Goal: Transaction & Acquisition: Purchase product/service

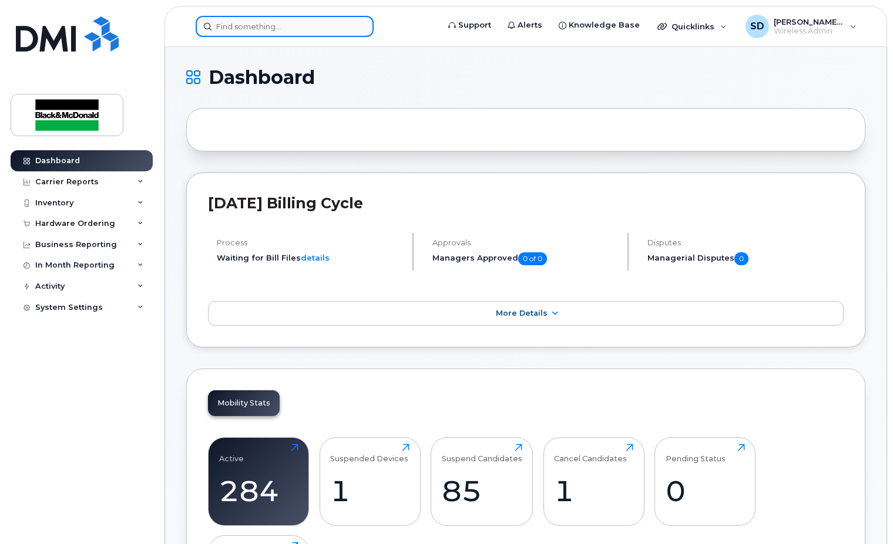
click at [230, 29] on input at bounding box center [285, 26] width 178 height 21
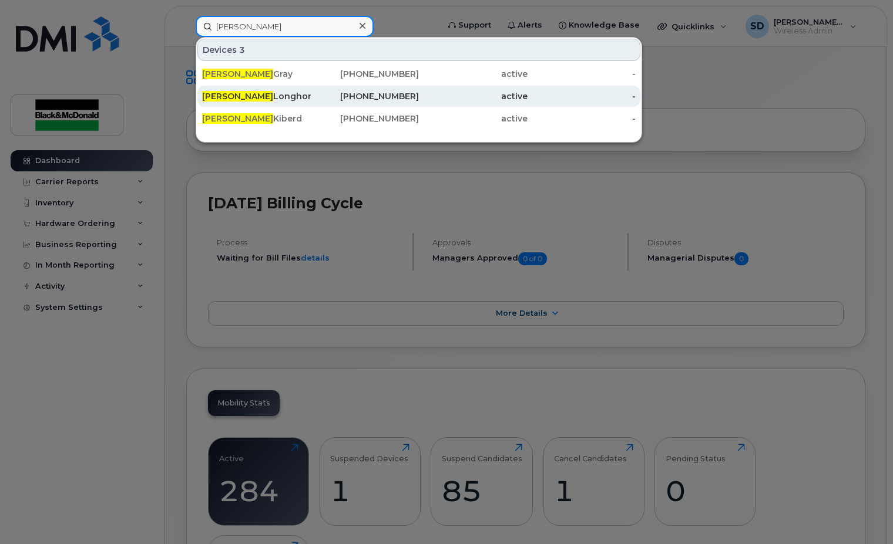
type input "[PERSON_NAME]"
click at [248, 95] on div "[PERSON_NAME]" at bounding box center [256, 96] width 109 height 12
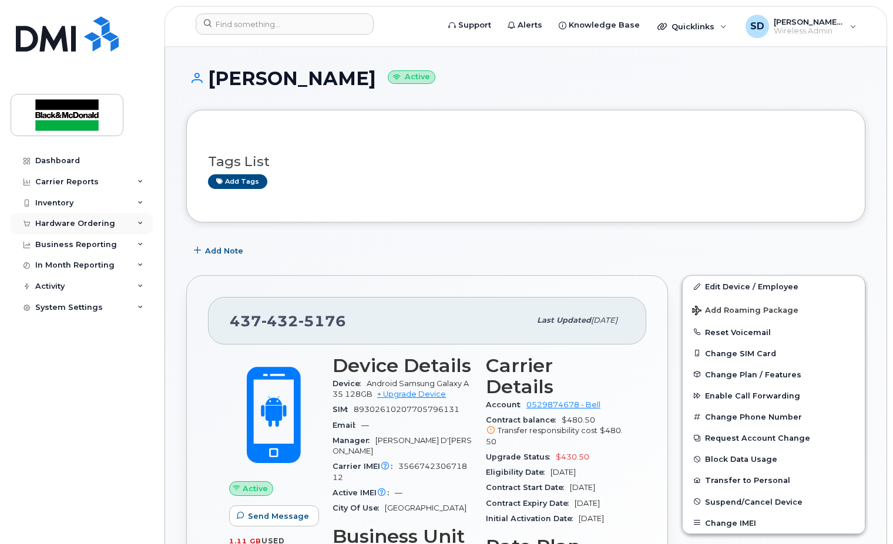
click at [89, 222] on div "Hardware Ordering" at bounding box center [75, 223] width 80 height 9
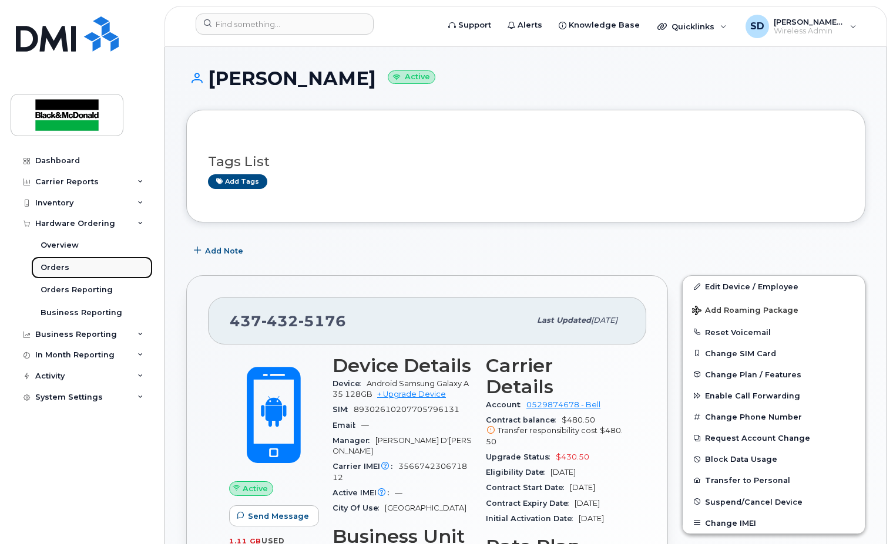
click at [63, 267] on div "Orders" at bounding box center [55, 268] width 29 height 11
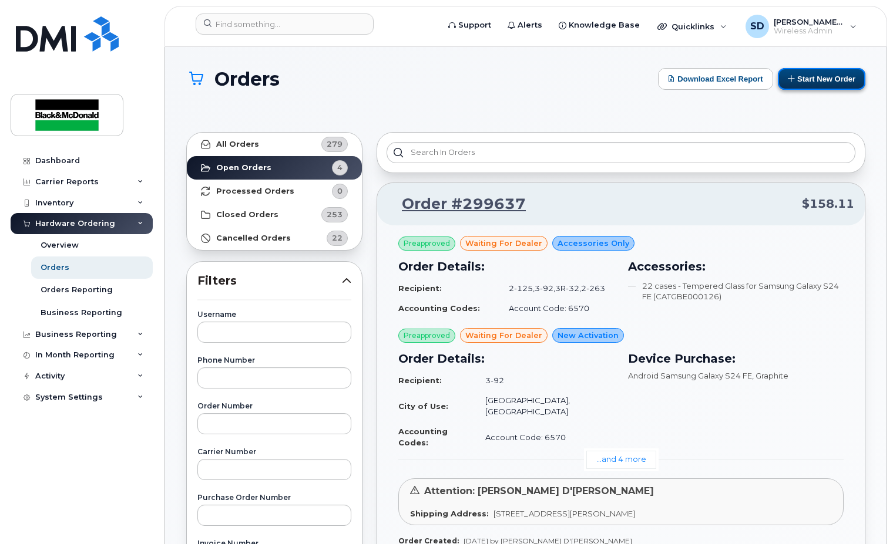
click at [811, 75] on button "Start New Order" at bounding box center [822, 79] width 88 height 22
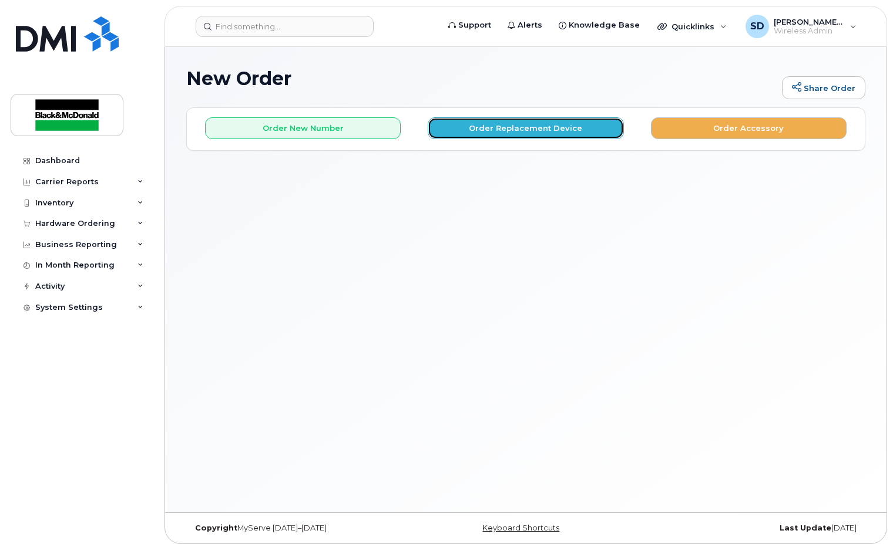
click at [499, 127] on button "Order Replacement Device" at bounding box center [526, 128] width 196 height 22
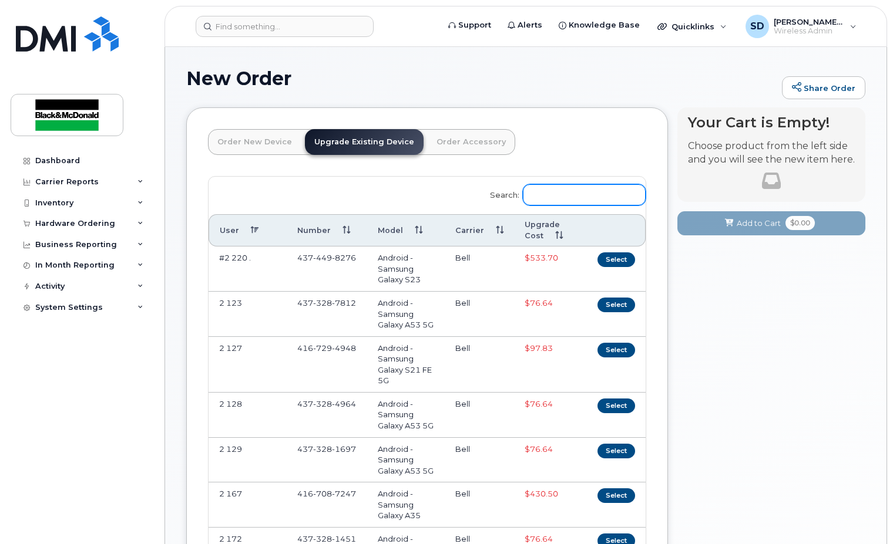
click at [547, 194] on input "Search:" at bounding box center [584, 194] width 123 height 21
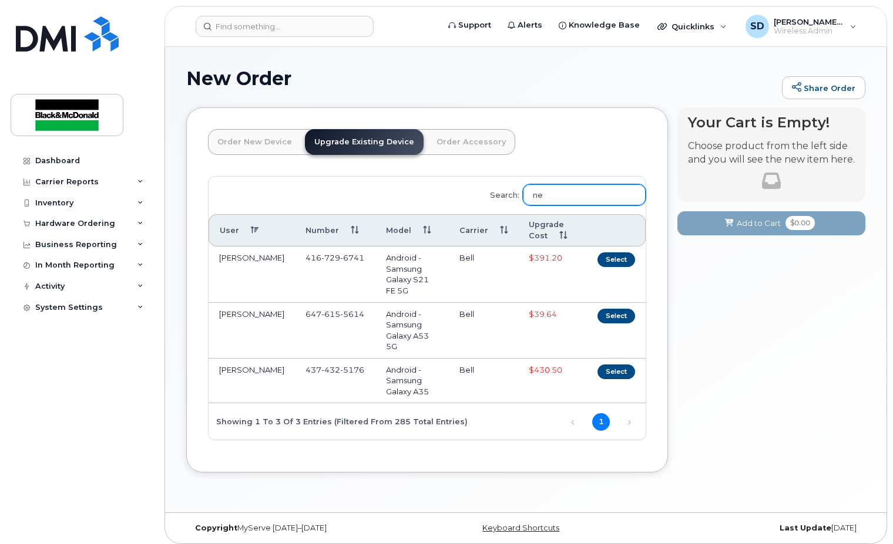
type input "n"
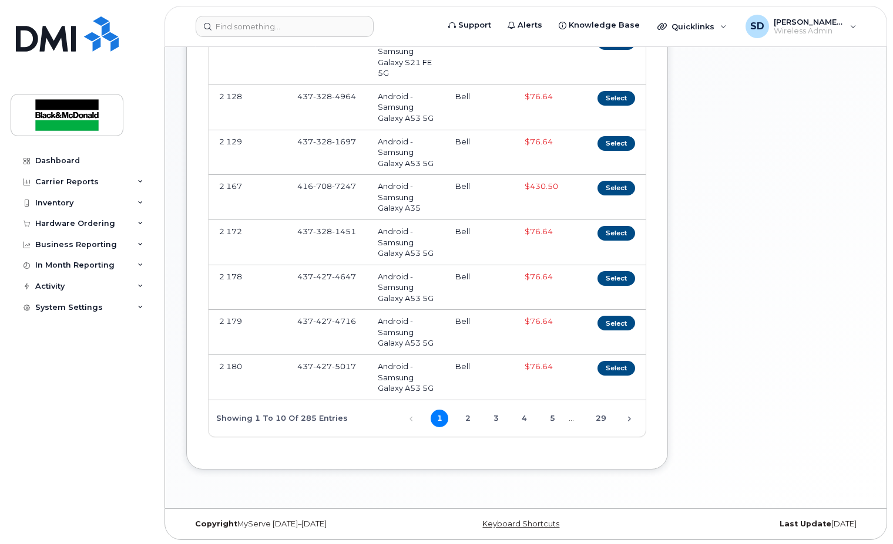
scroll to position [310, 0]
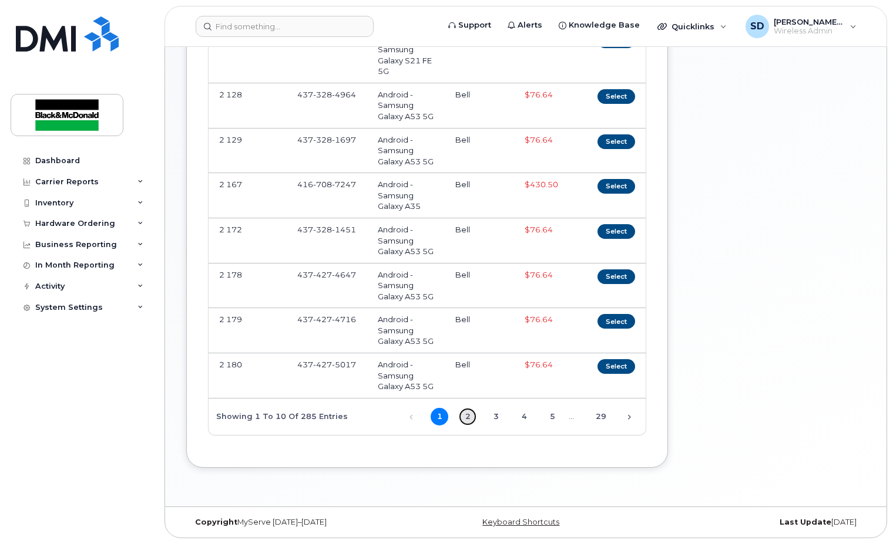
click at [468, 419] on link "2" at bounding box center [468, 417] width 18 height 18
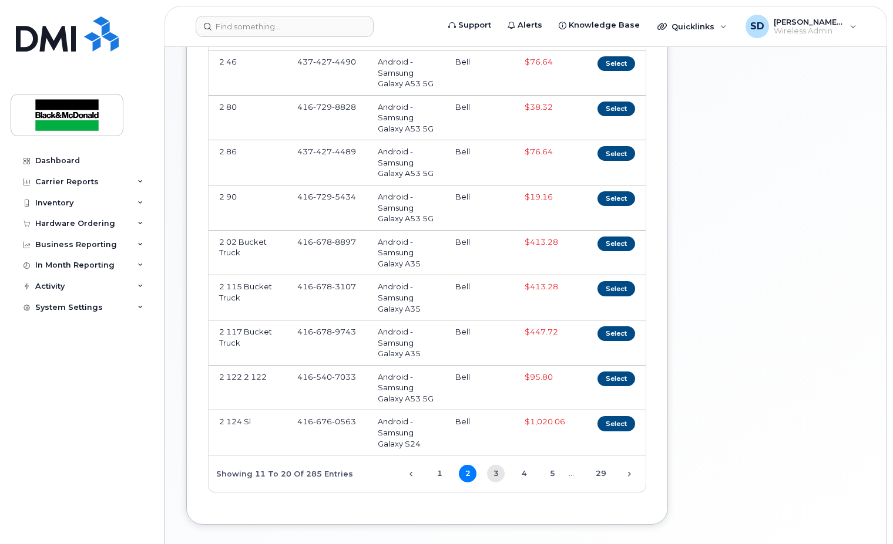
scroll to position [298, 0]
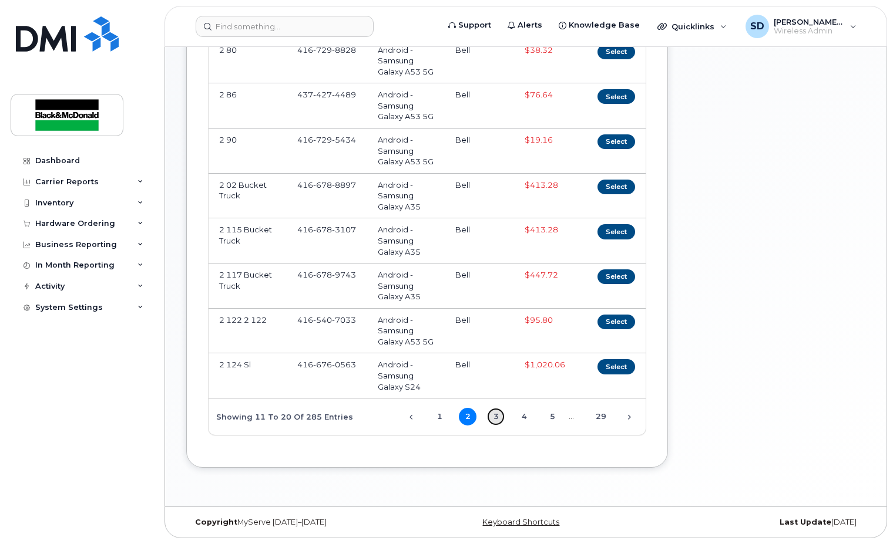
click at [495, 418] on link "3" at bounding box center [496, 417] width 18 height 18
click at [526, 418] on link "4" at bounding box center [524, 417] width 18 height 18
click at [554, 418] on link "5" at bounding box center [552, 417] width 18 height 18
click at [554, 419] on link "6" at bounding box center [552, 417] width 18 height 18
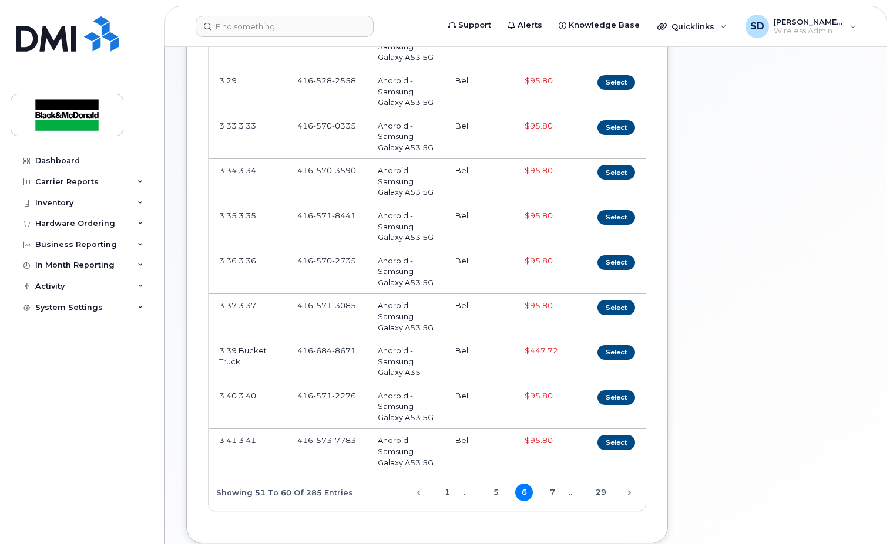
scroll to position [240, 0]
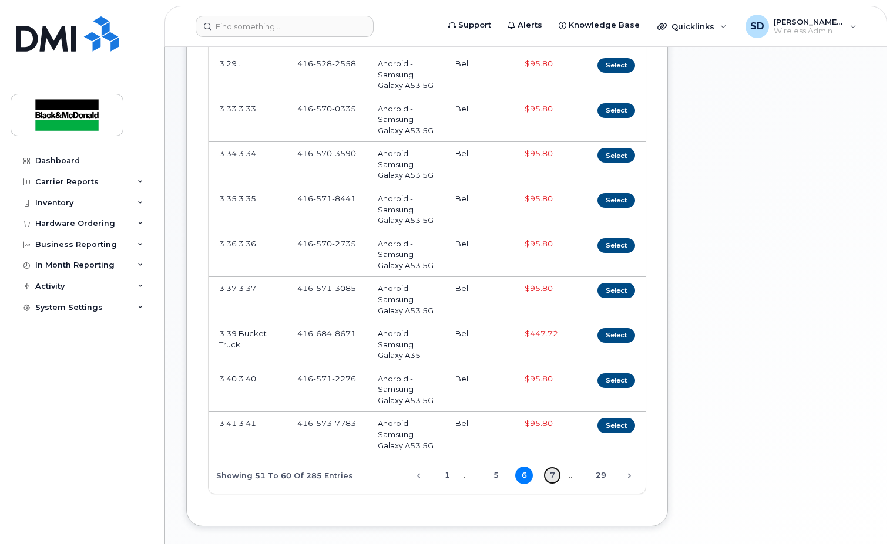
click at [553, 475] on link "7" at bounding box center [552, 476] width 18 height 18
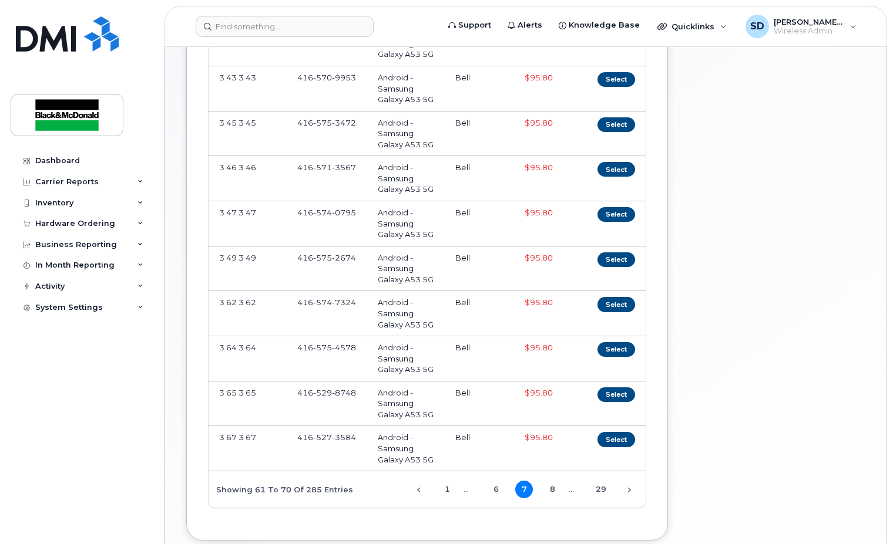
scroll to position [298, 0]
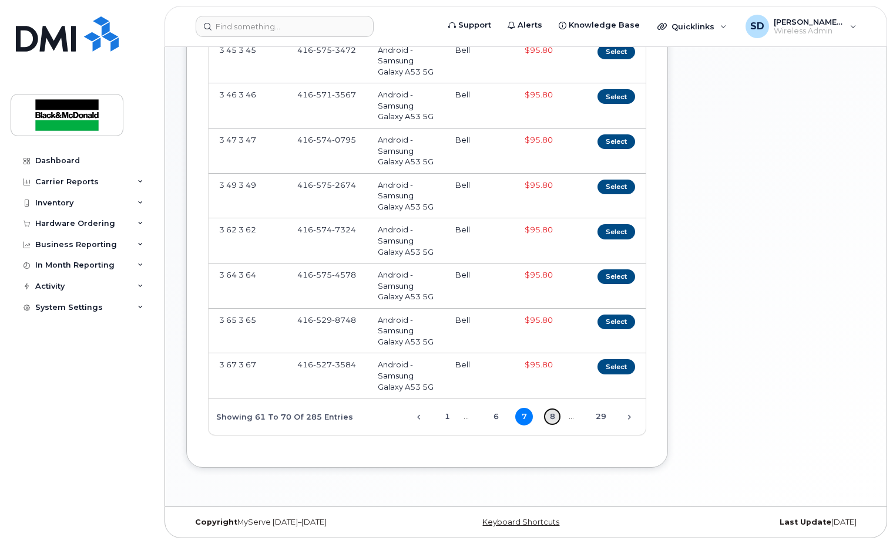
click at [553, 418] on link "8" at bounding box center [552, 417] width 18 height 18
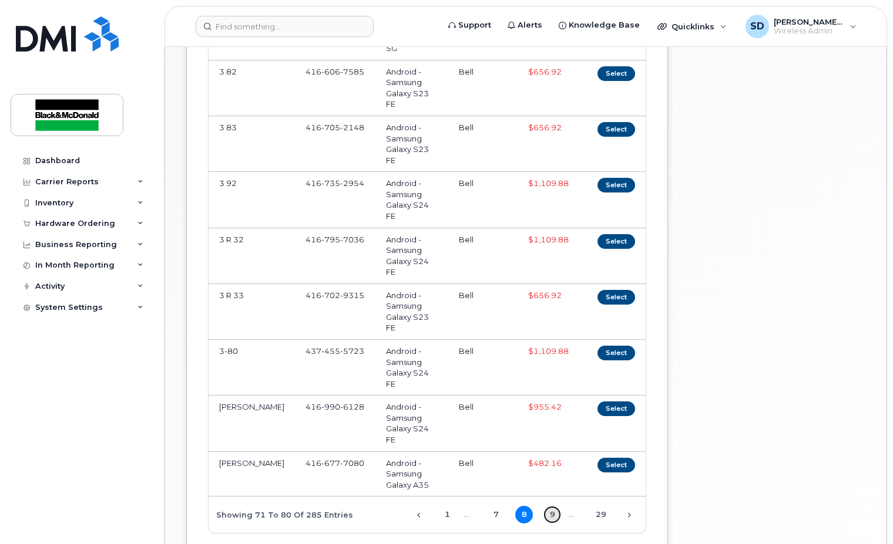
click at [551, 506] on link "9" at bounding box center [552, 515] width 18 height 18
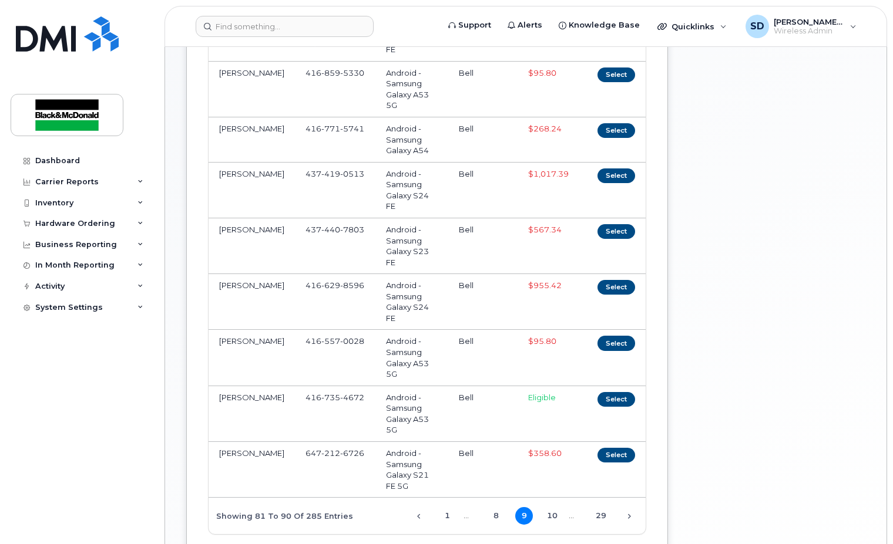
scroll to position [310, 0]
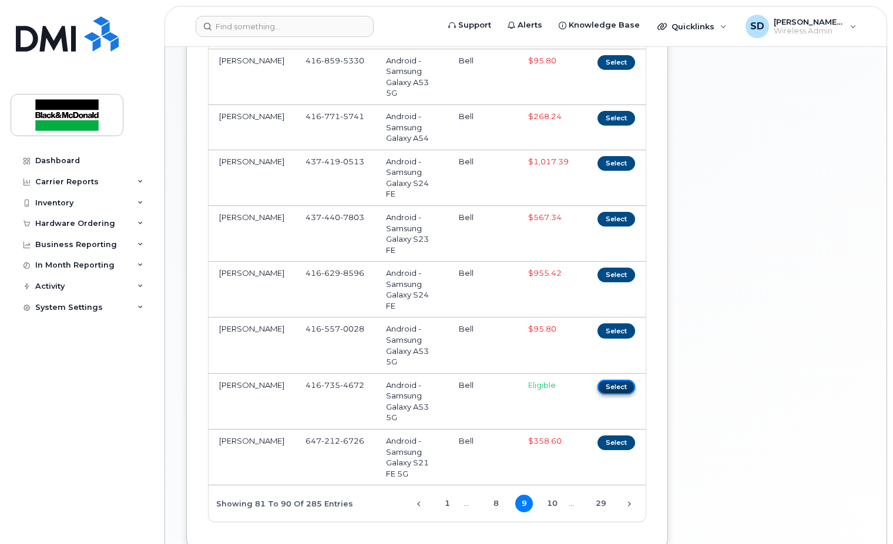
click at [624, 380] on button "Select" at bounding box center [616, 387] width 38 height 15
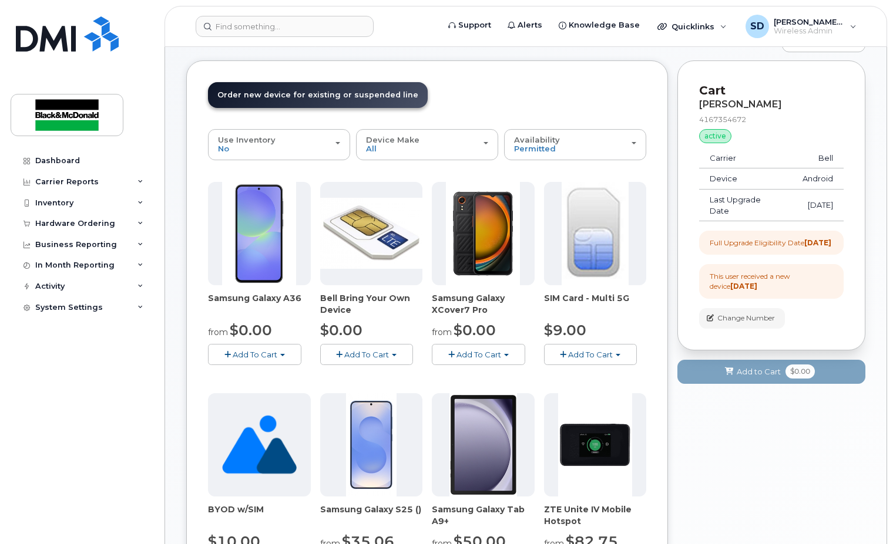
scroll to position [117, 0]
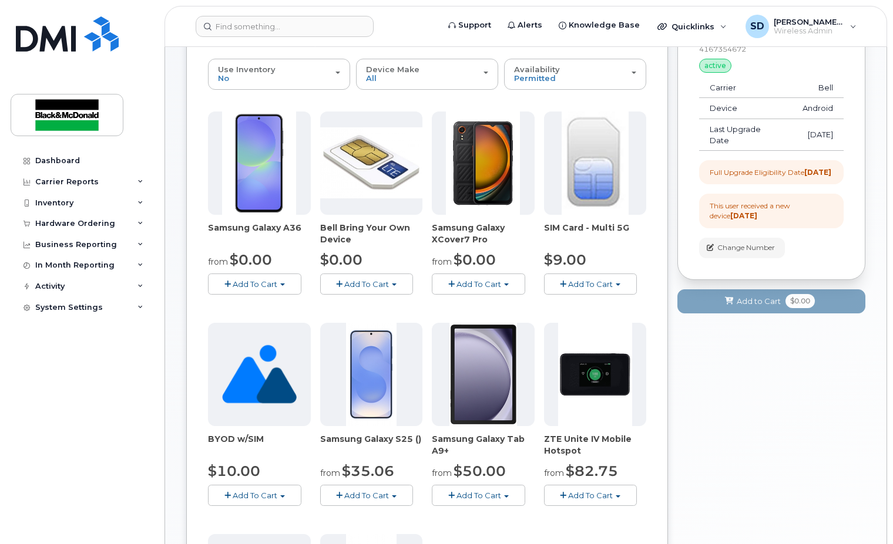
click at [375, 497] on span "Add To Cart" at bounding box center [366, 495] width 45 height 9
click at [373, 515] on link "$35.06 - 3 year term - voice & data plan (128GB)" at bounding box center [427, 517] width 209 height 15
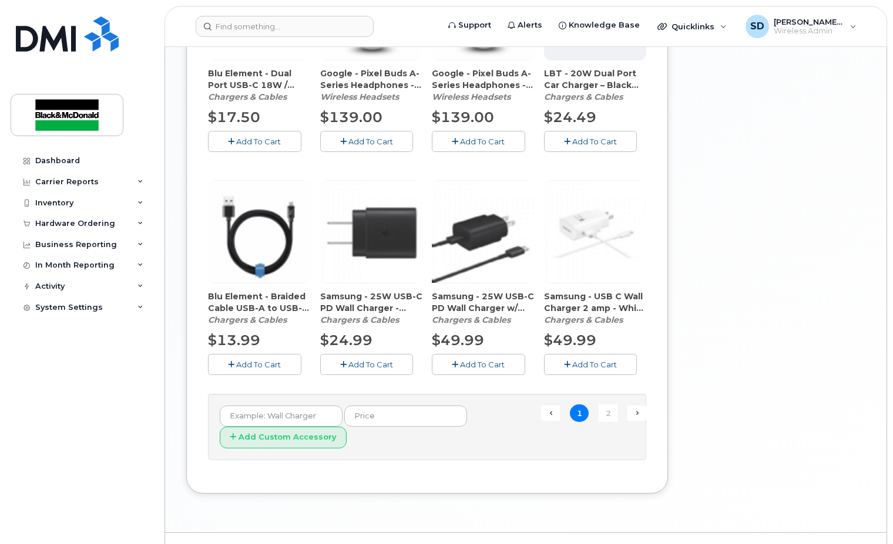
scroll to position [780, 0]
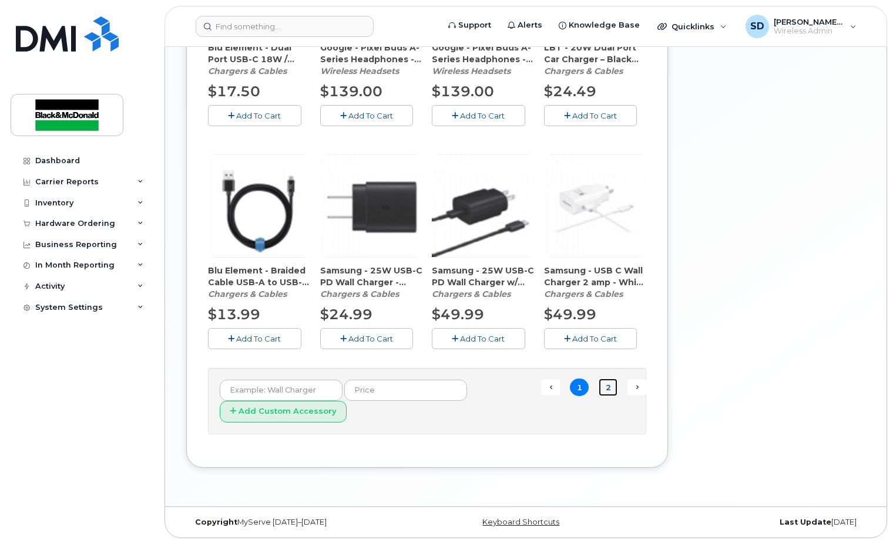
click at [607, 386] on link "2" at bounding box center [607, 388] width 19 height 18
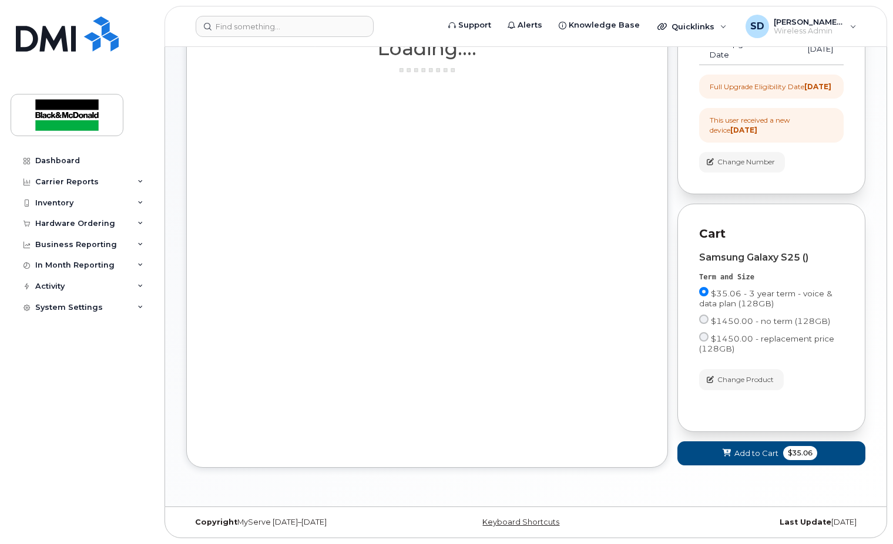
scroll to position [213, 0]
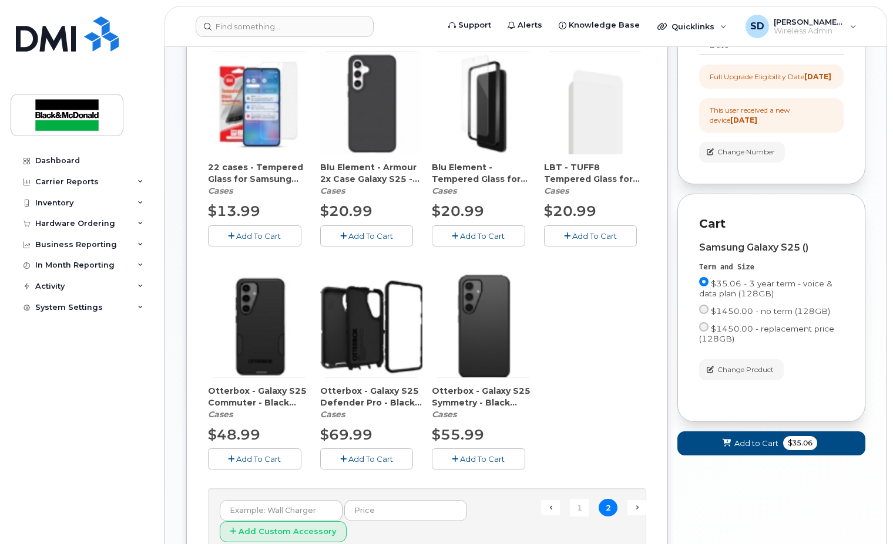
click at [267, 235] on span "Add To Cart" at bounding box center [258, 235] width 45 height 9
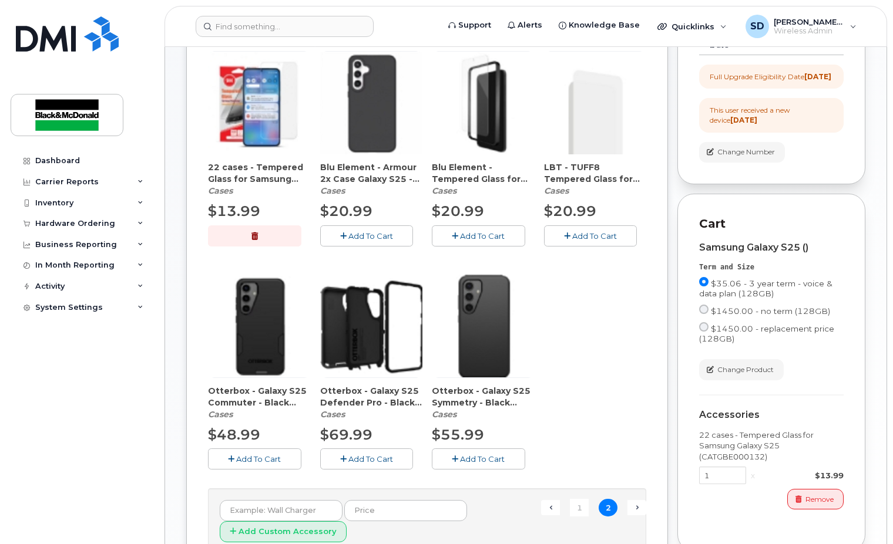
click at [380, 236] on span "Add To Cart" at bounding box center [370, 235] width 45 height 9
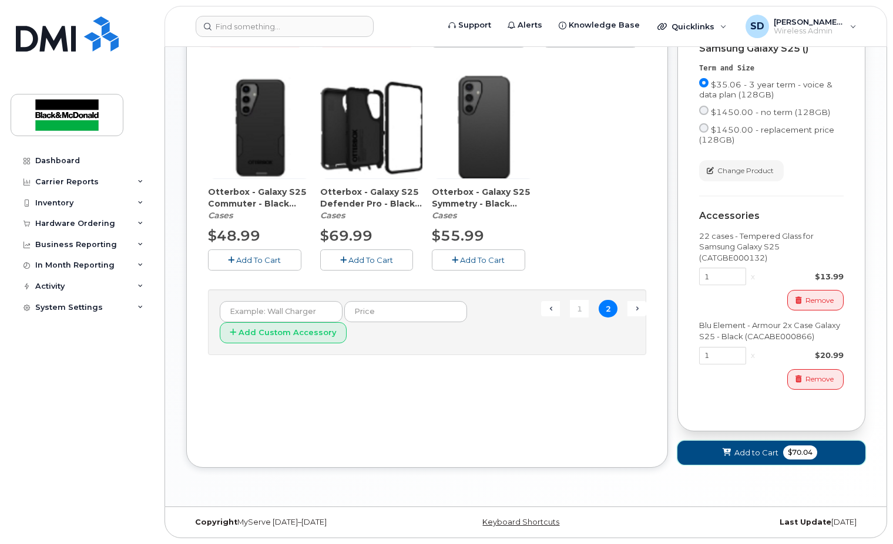
click at [764, 452] on span "Add to Cart" at bounding box center [756, 453] width 44 height 11
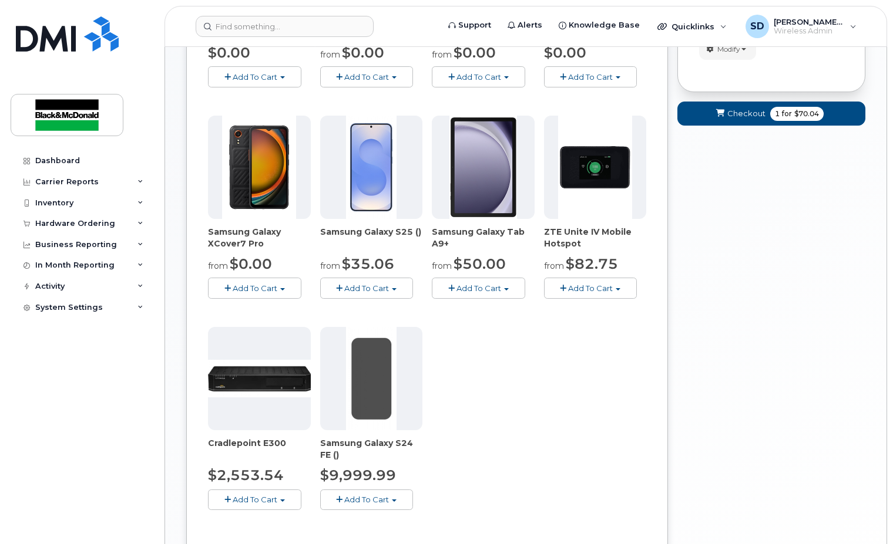
scroll to position [210, 0]
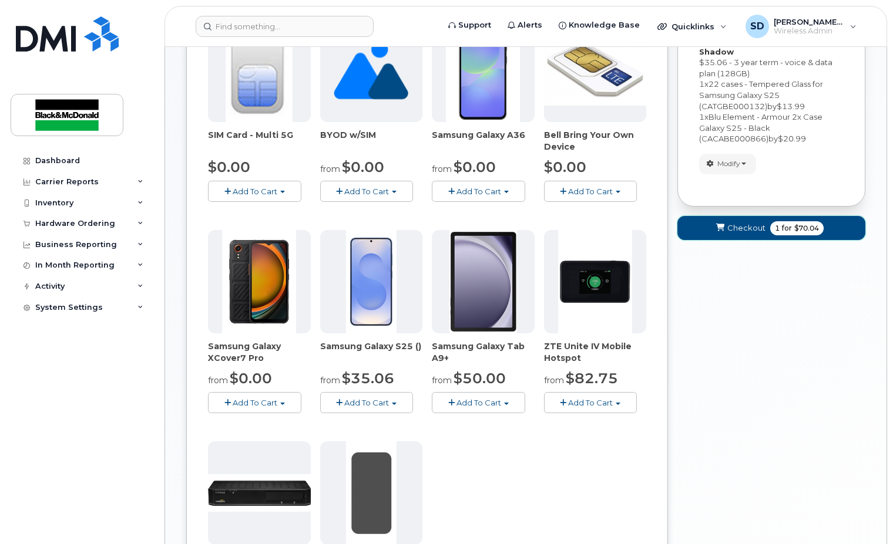
click at [746, 226] on span "Checkout" at bounding box center [746, 228] width 38 height 11
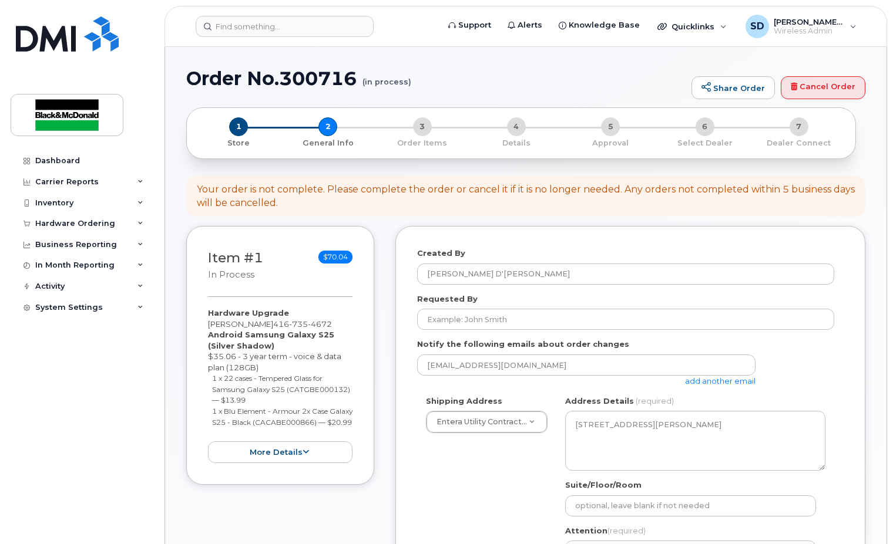
select select
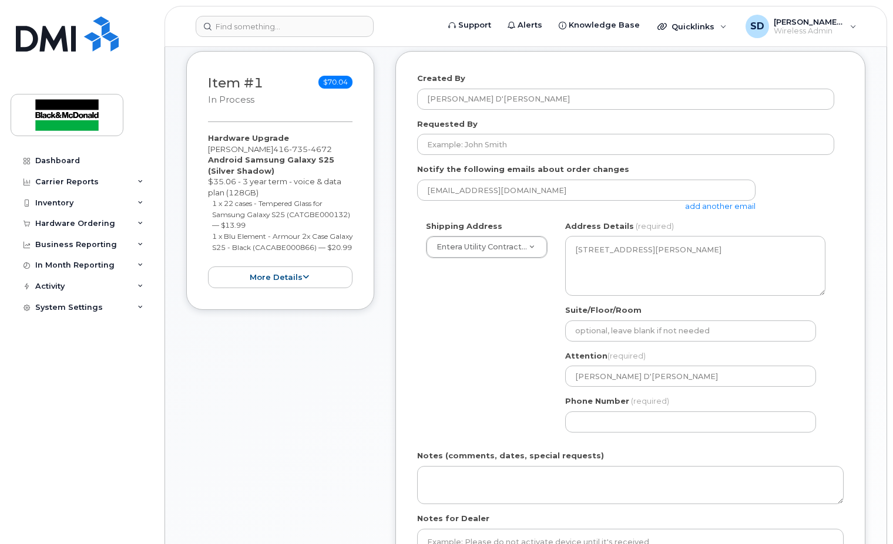
scroll to position [176, 0]
click at [591, 419] on input "Phone Number" at bounding box center [690, 421] width 251 height 21
type input "4167469914"
select select
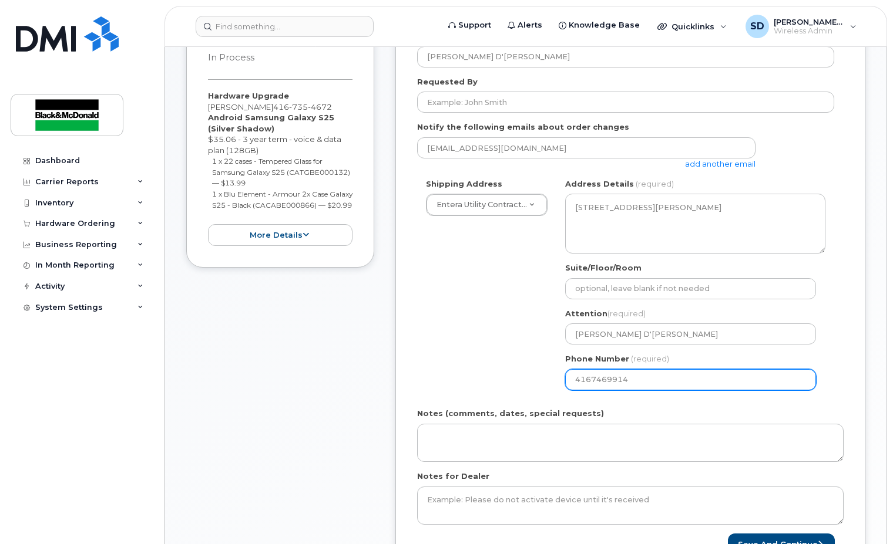
scroll to position [294, 0]
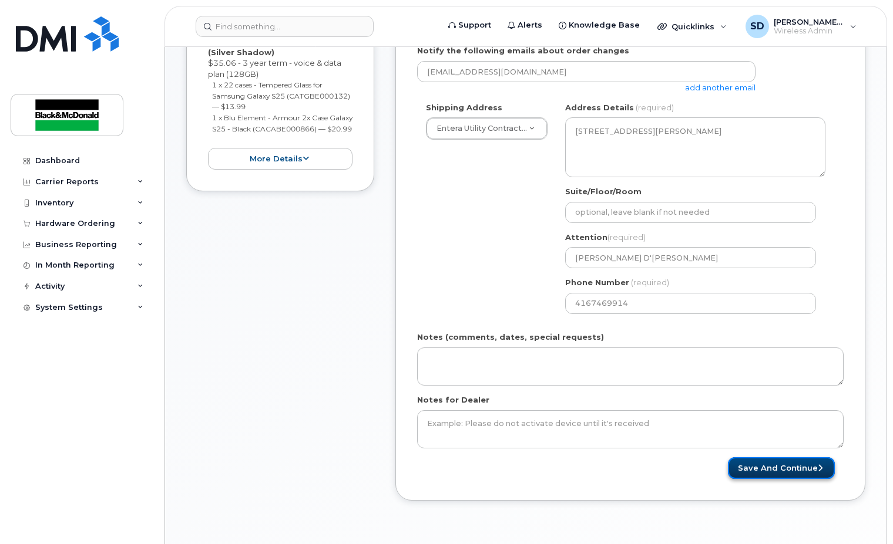
click at [752, 472] on button "Save and Continue" at bounding box center [781, 469] width 107 height 22
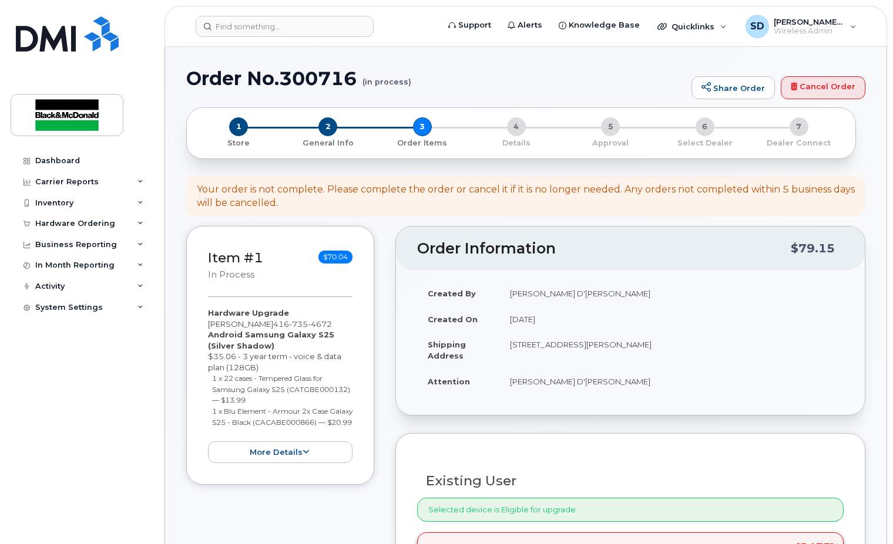
scroll to position [176, 0]
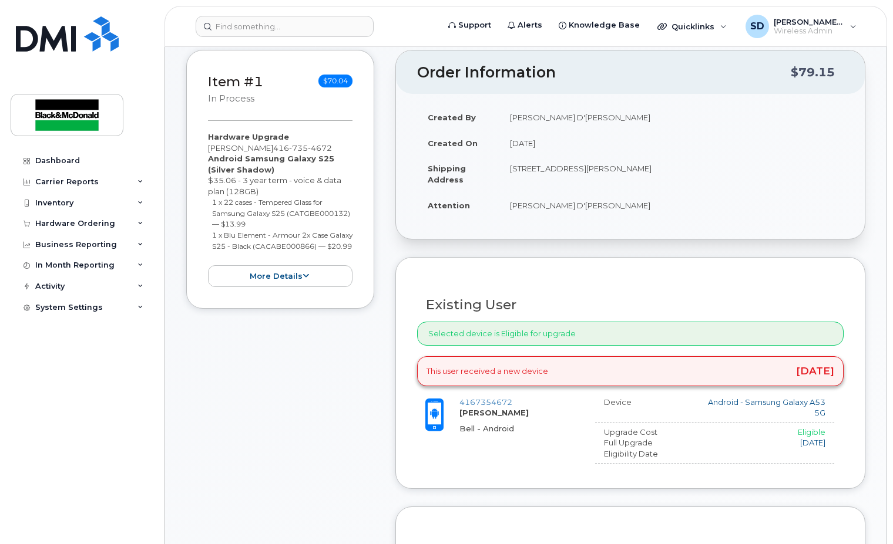
click at [579, 334] on div "Selected device is Eligible for upgrade" at bounding box center [630, 334] width 426 height 24
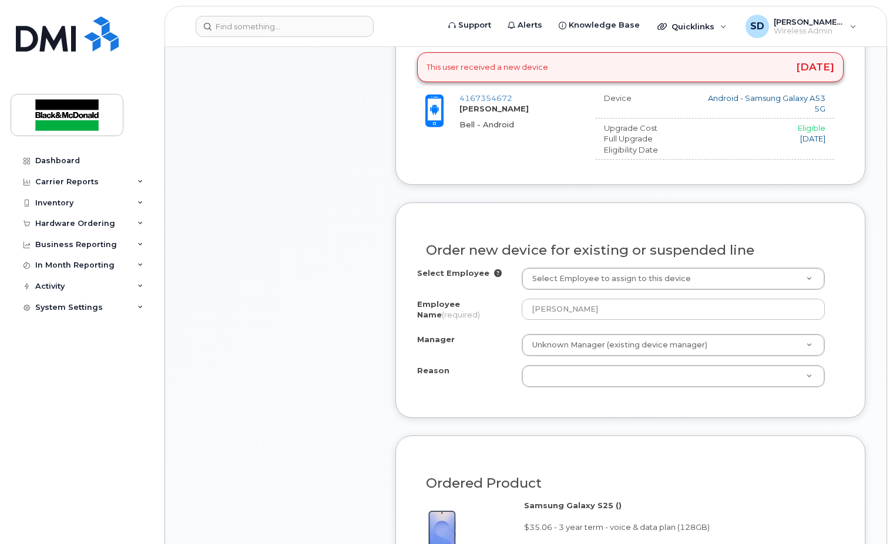
scroll to position [529, 0]
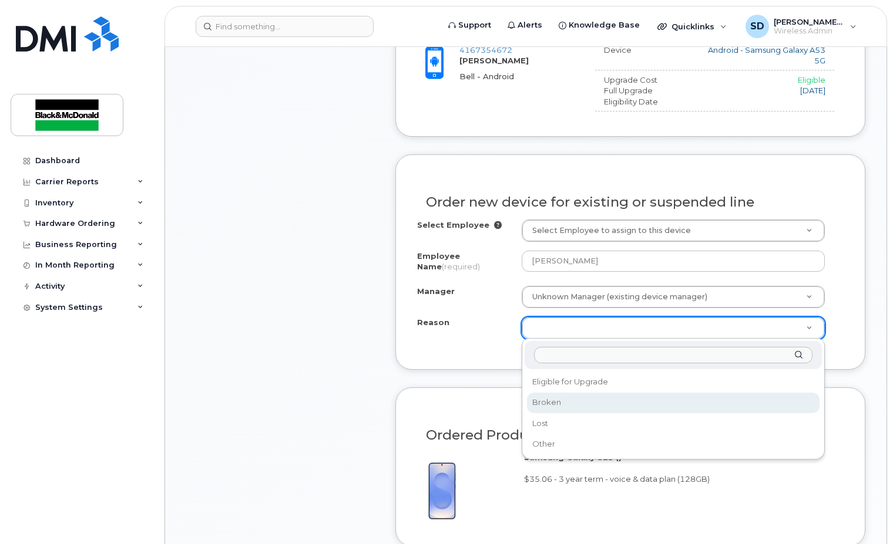
select select "broken"
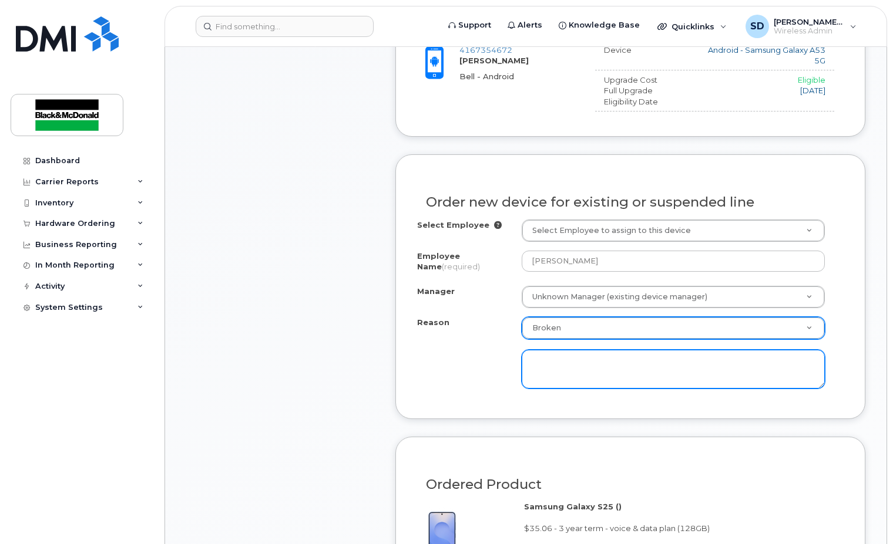
click at [563, 376] on textarea at bounding box center [674, 369] width 304 height 39
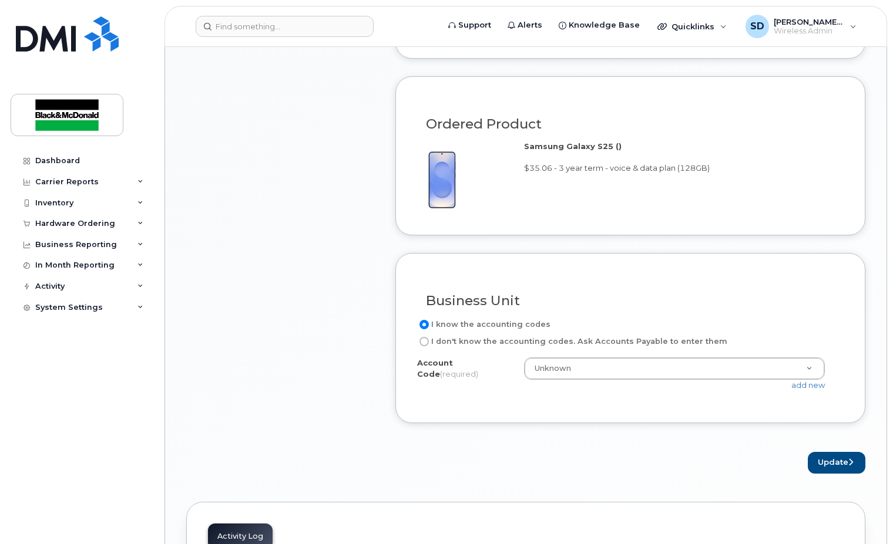
scroll to position [998, 0]
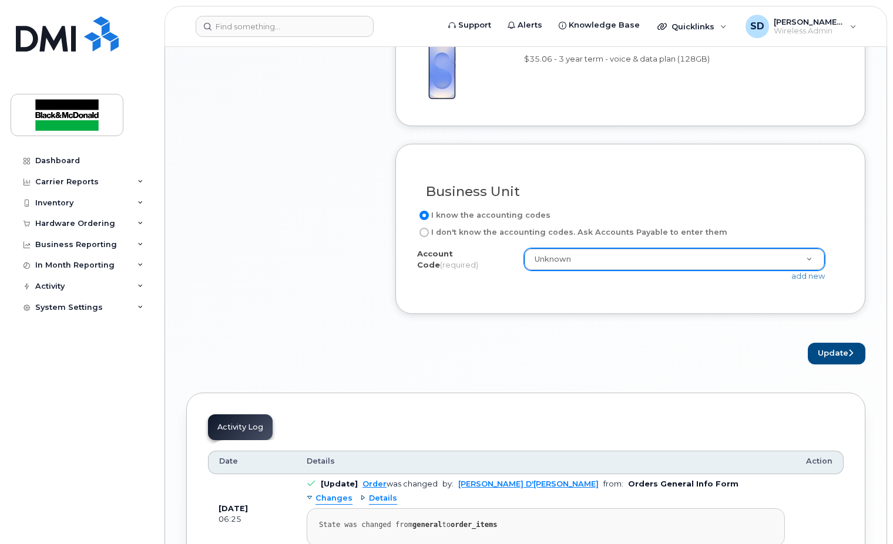
type textarea "battery does not hold charge"
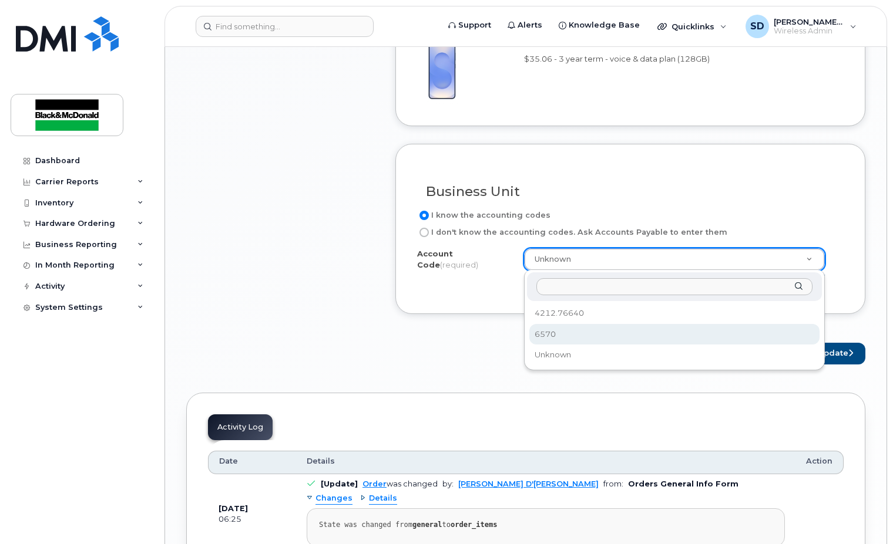
select select "6570"
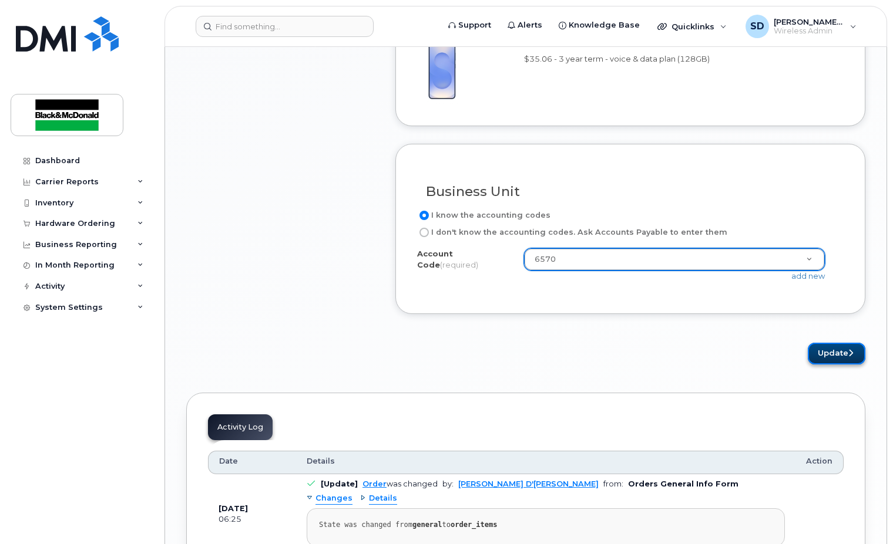
click at [830, 351] on button "Update" at bounding box center [837, 354] width 58 height 22
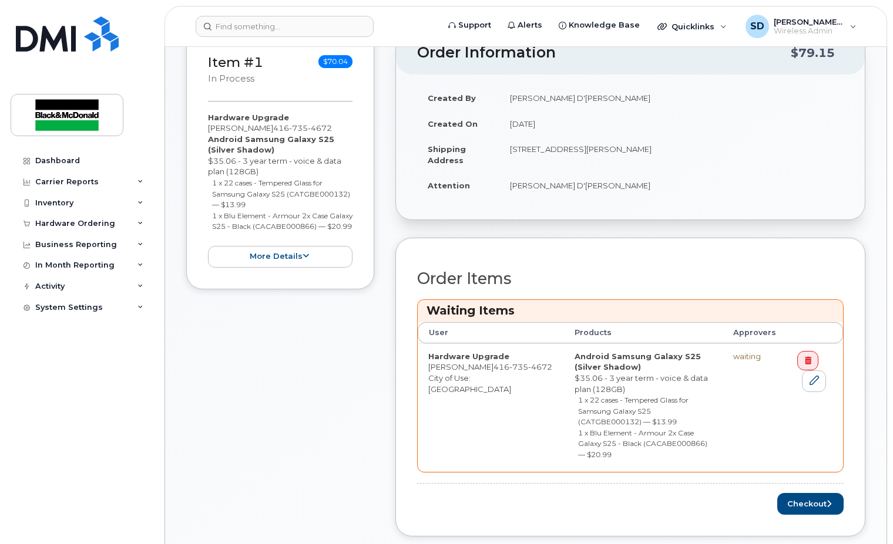
scroll to position [352, 0]
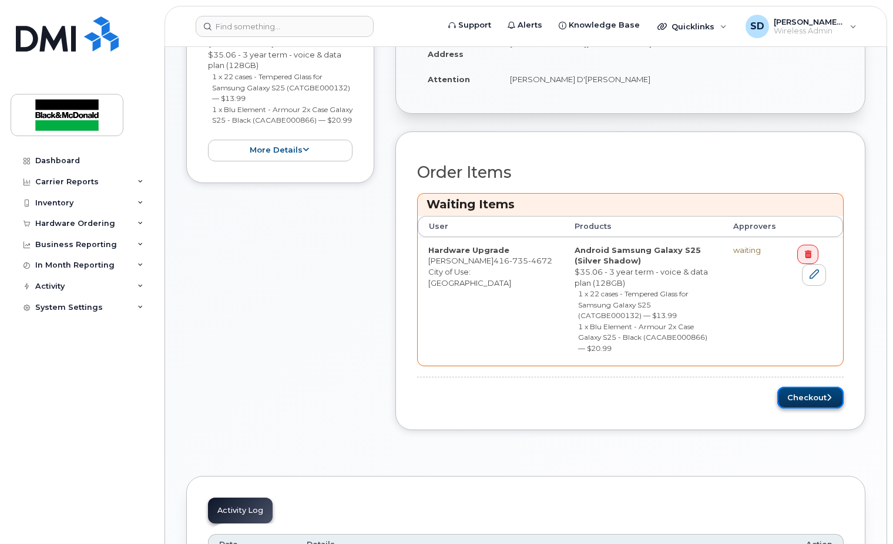
drag, startPoint x: 816, startPoint y: 376, endPoint x: 805, endPoint y: 376, distance: 11.2
click at [815, 387] on button "Checkout" at bounding box center [810, 398] width 66 height 22
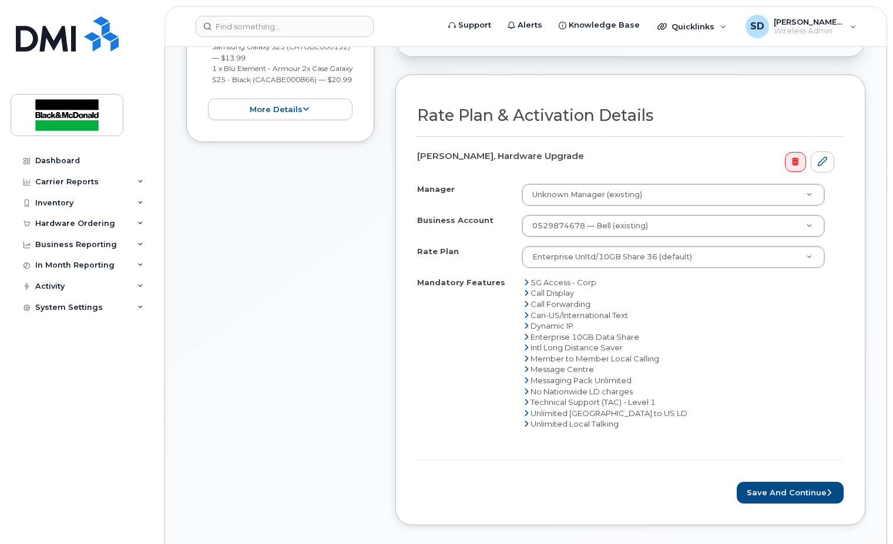
scroll to position [411, 0]
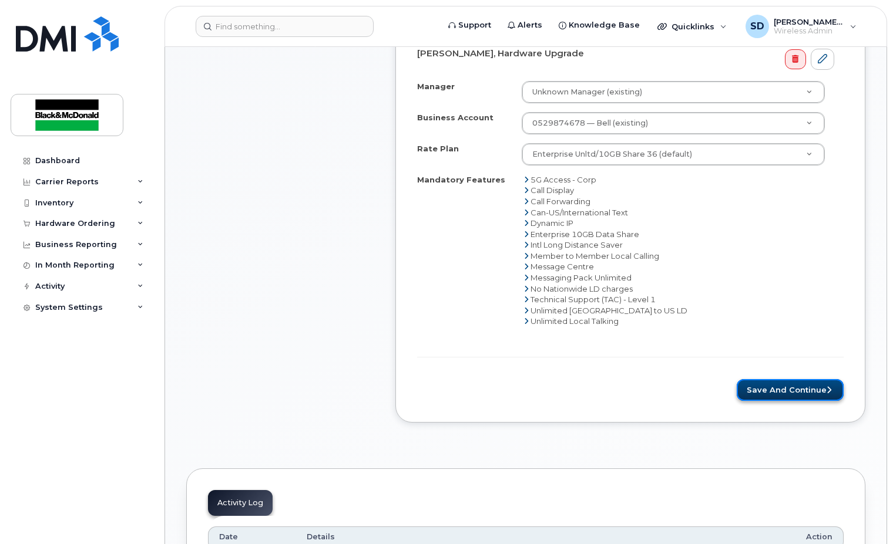
click at [766, 389] on button "Save and Continue" at bounding box center [789, 390] width 107 height 22
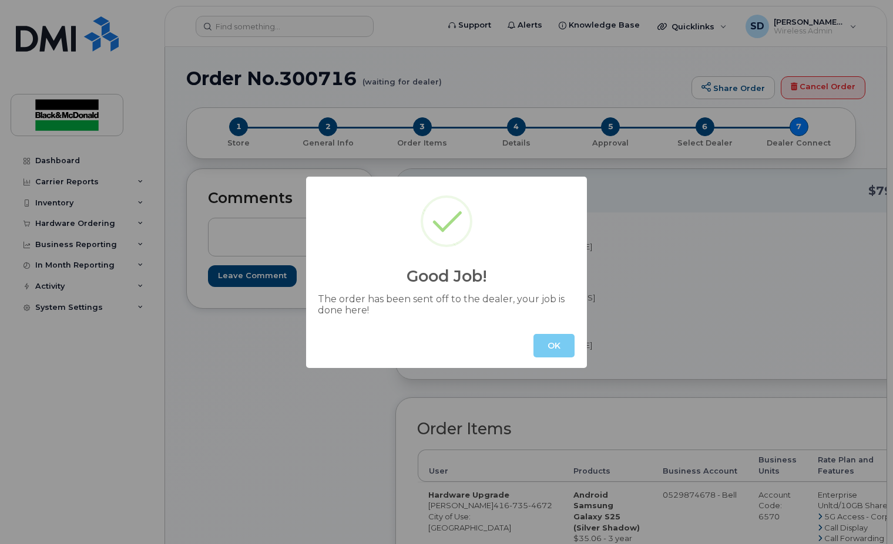
click at [561, 347] on button "OK" at bounding box center [553, 345] width 41 height 23
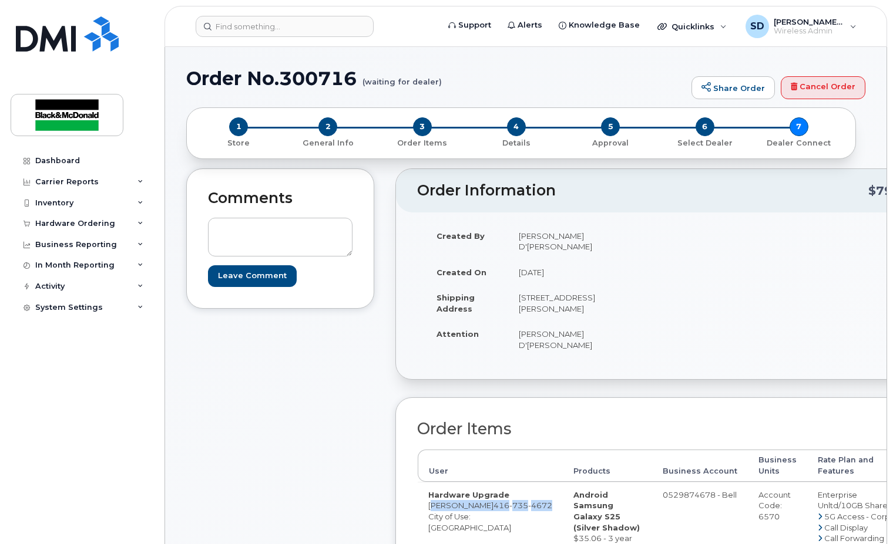
drag, startPoint x: 428, startPoint y: 506, endPoint x: 468, endPoint y: 525, distance: 44.1
drag, startPoint x: 468, startPoint y: 525, endPoint x: 458, endPoint y: 523, distance: 10.1
copy td "[PERSON_NAME] [PHONE_NUMBER]"
